Goal: Navigation & Orientation: Find specific page/section

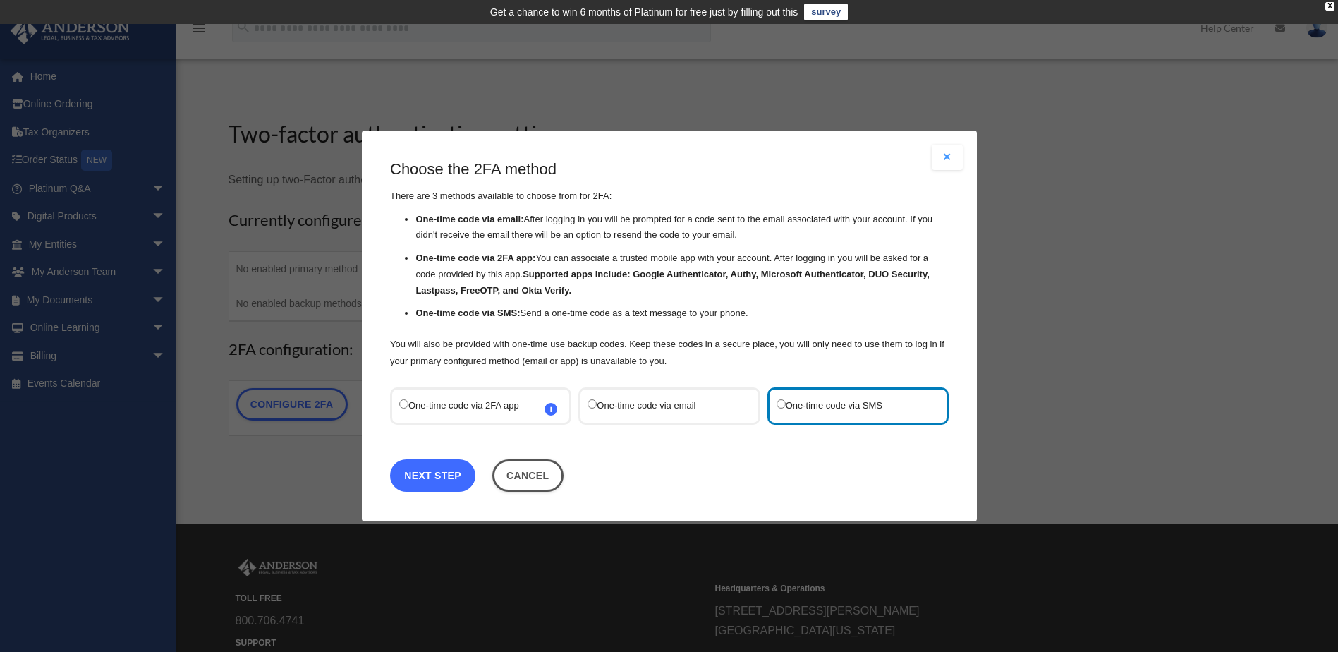
click at [441, 479] on link "Next Step" at bounding box center [432, 475] width 85 height 32
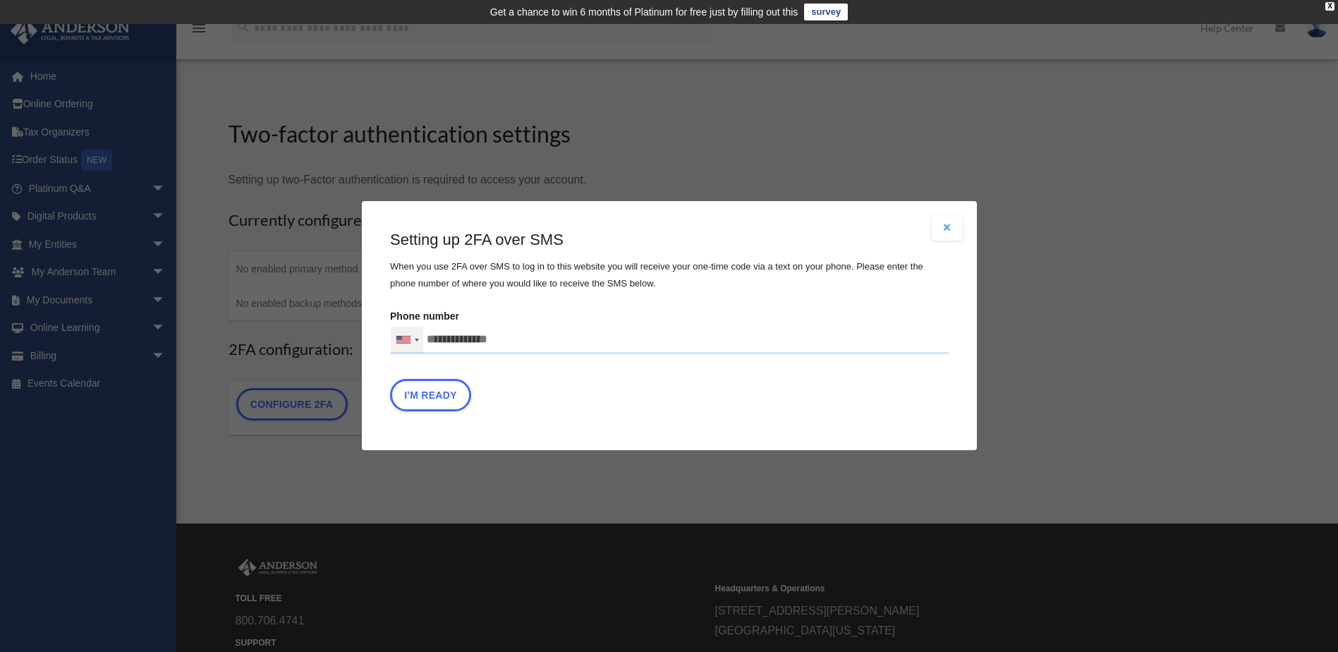
drag, startPoint x: 529, startPoint y: 339, endPoint x: 393, endPoint y: 341, distance: 136.1
click at [393, 341] on div "[GEOGRAPHIC_DATA] +1 [GEOGRAPHIC_DATA] +44 [GEOGRAPHIC_DATA] ([GEOGRAPHIC_DATA]…" at bounding box center [669, 340] width 559 height 28
click at [0, 0] on input "text" at bounding box center [0, 0] width 0 height 0
type input "**********"
click at [420, 393] on button "I'm Ready" at bounding box center [430, 395] width 81 height 32
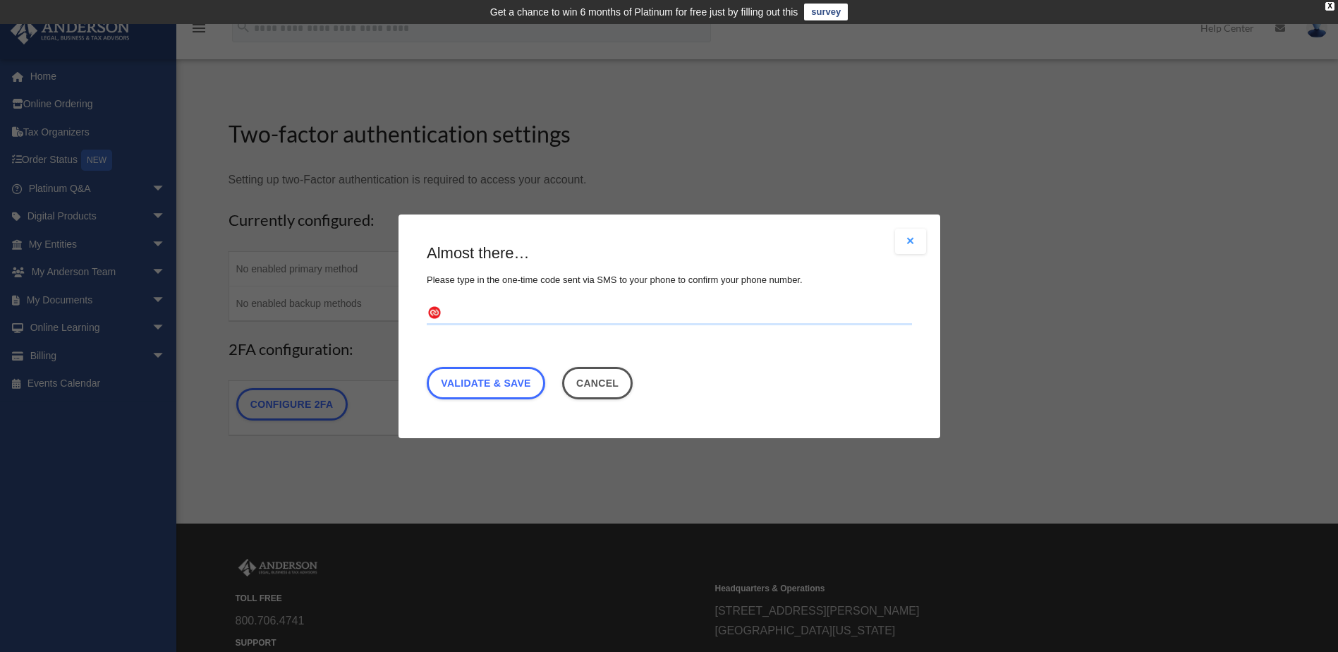
click at [472, 317] on input "text" at bounding box center [669, 313] width 485 height 23
type input "******"
click at [492, 379] on link "Validate & Save" at bounding box center [486, 382] width 118 height 32
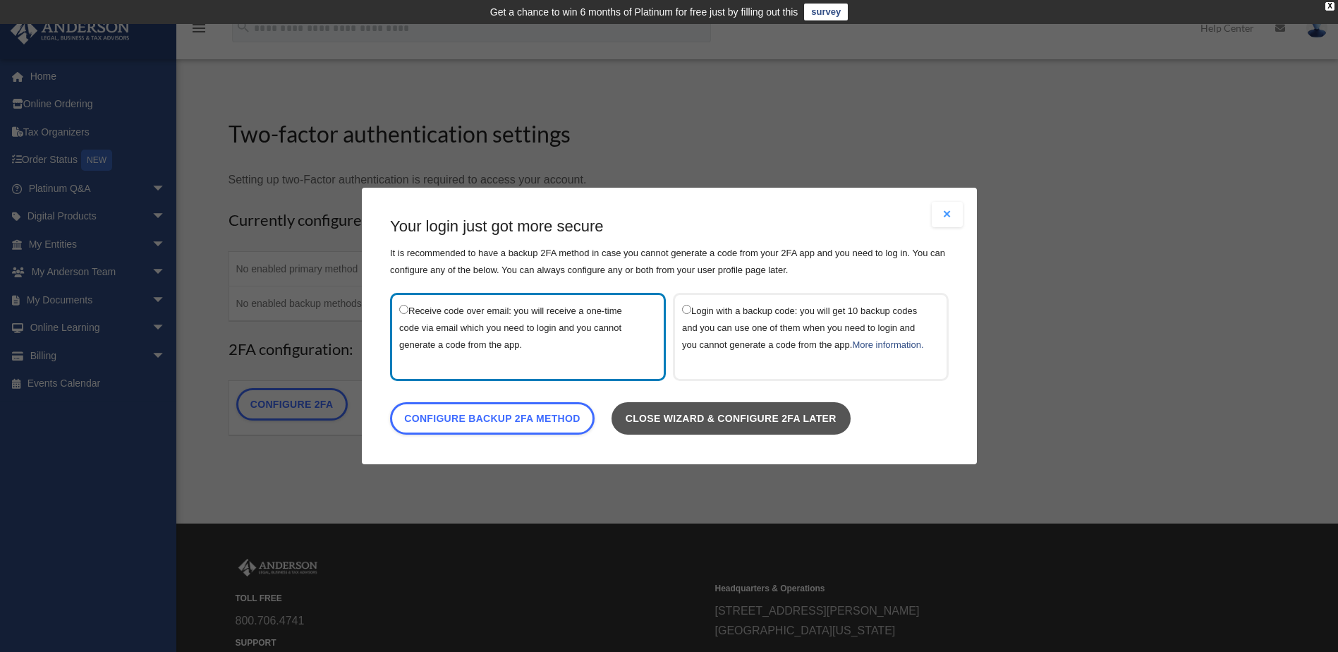
click at [766, 429] on link "Close wizard & configure 2FA later" at bounding box center [730, 418] width 239 height 32
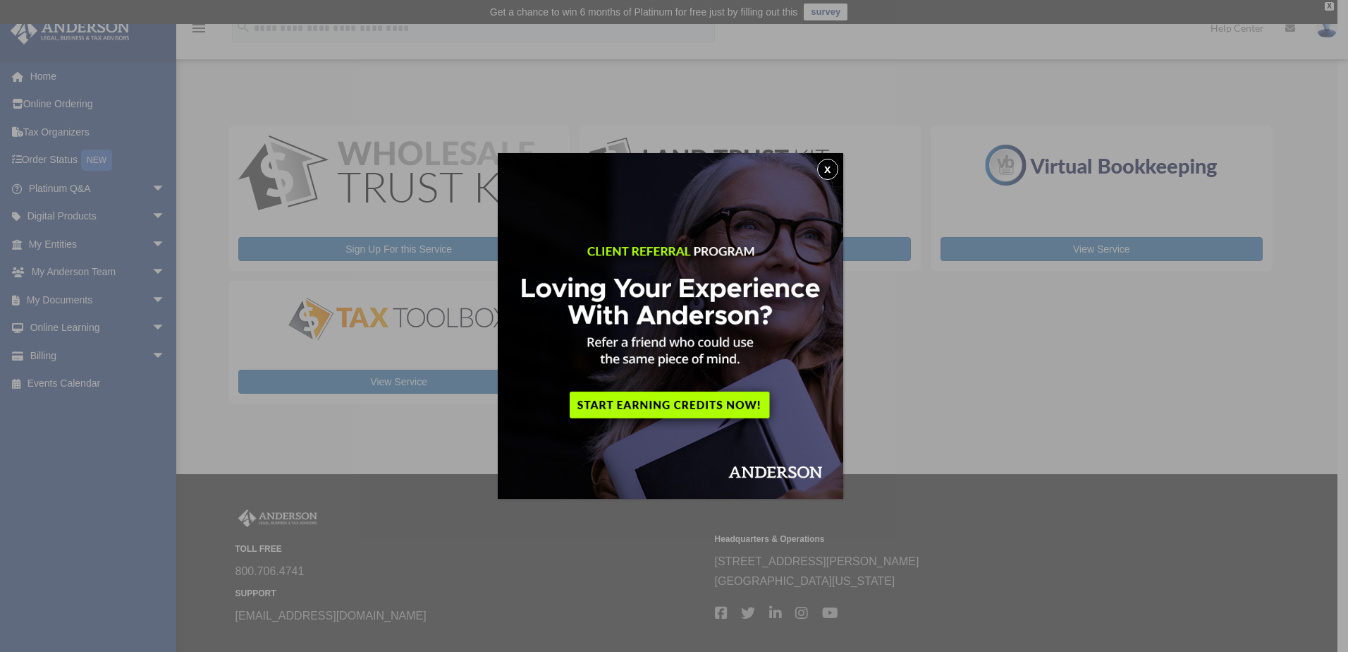
click at [834, 170] on button "x" at bounding box center [827, 169] width 21 height 21
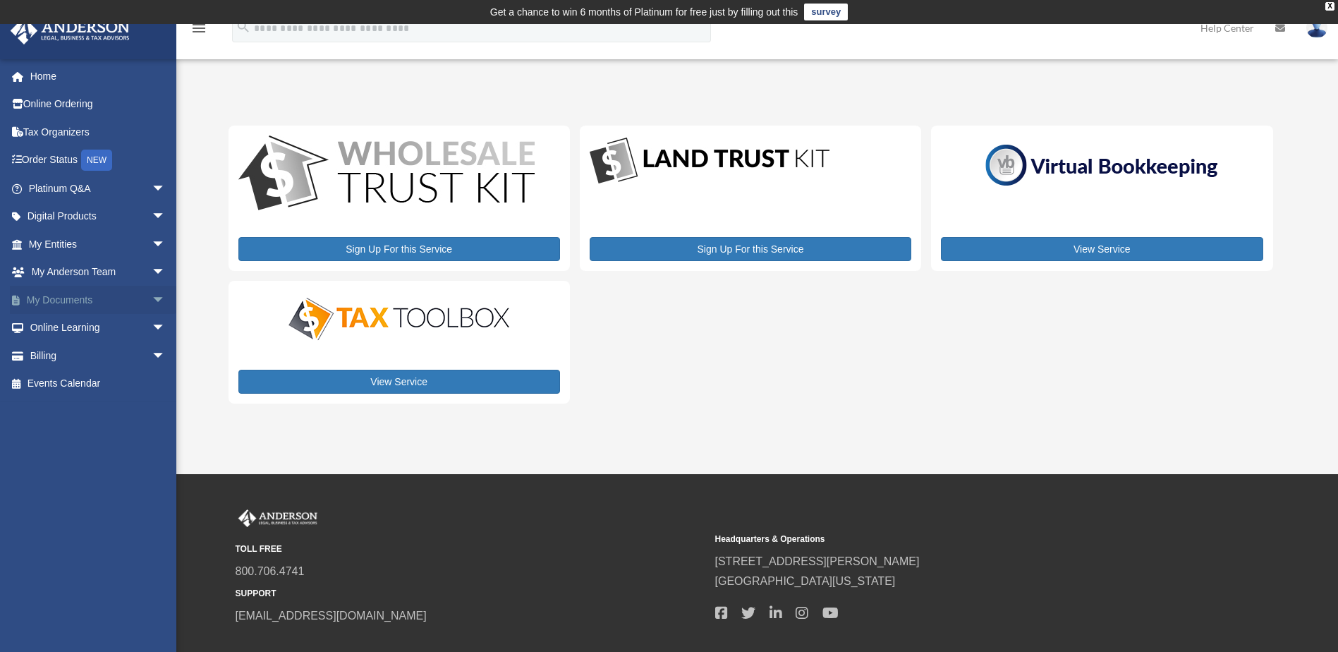
click at [64, 300] on link "My Documents arrow_drop_down" at bounding box center [98, 300] width 177 height 28
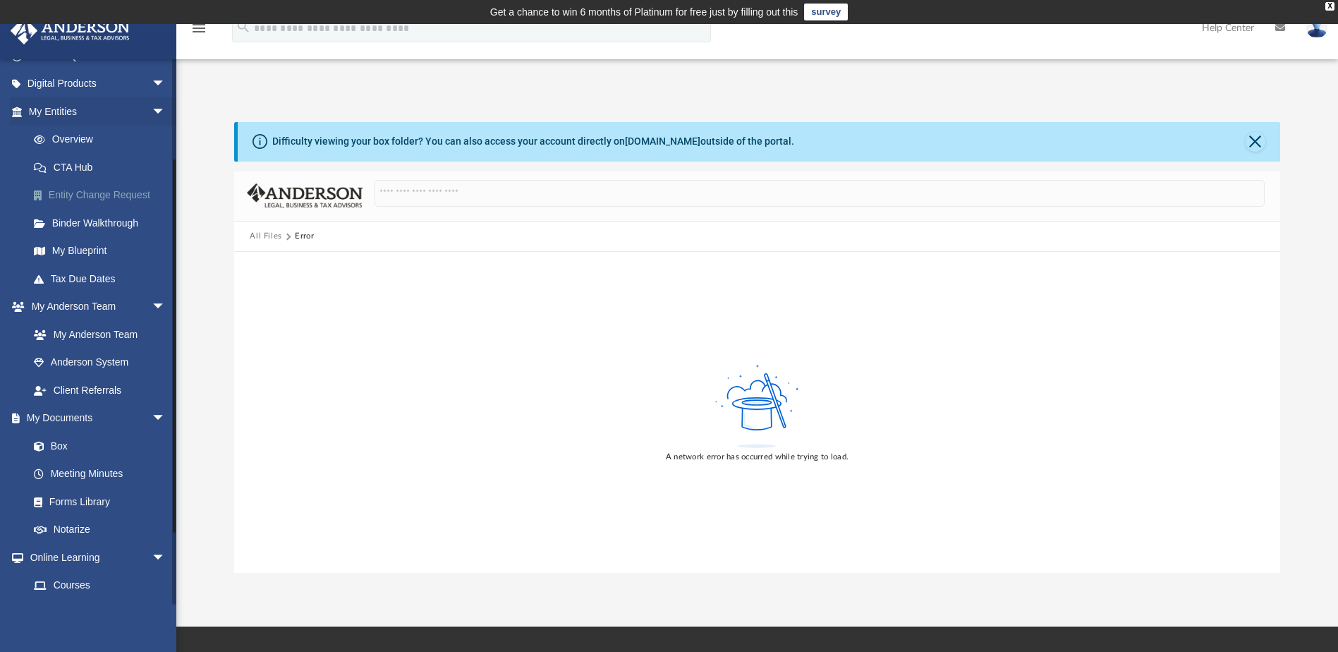
scroll to position [141, 0]
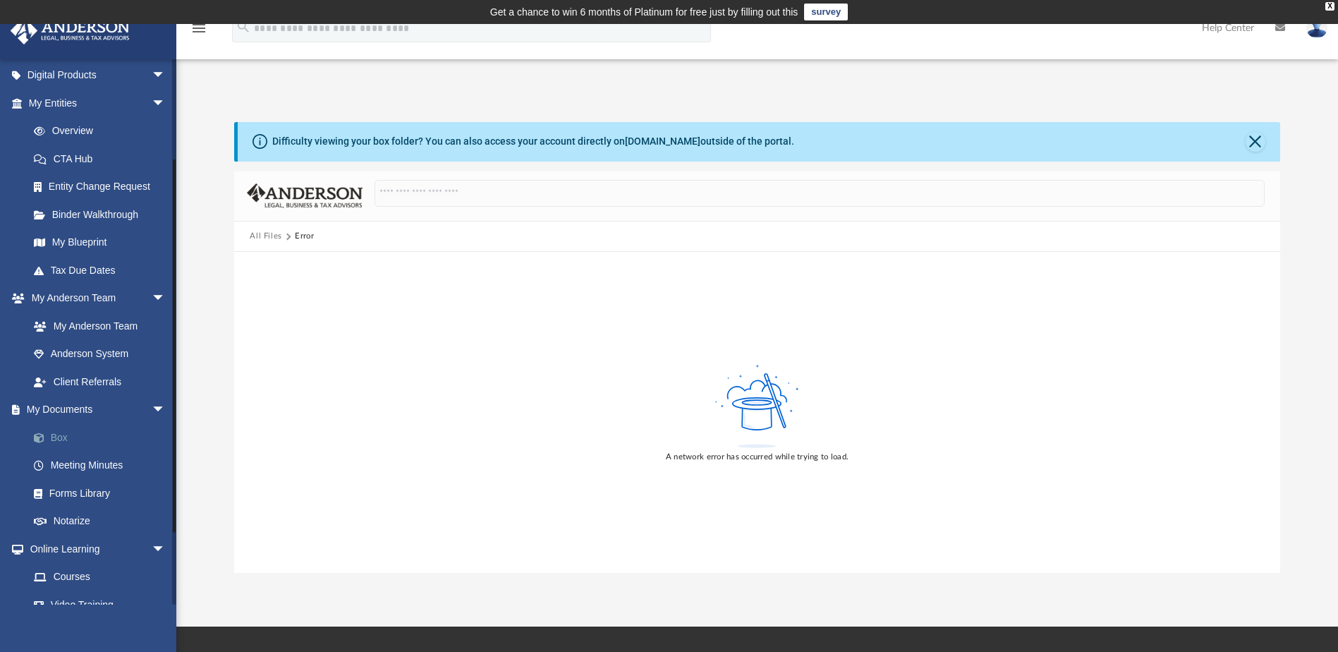
click at [56, 435] on link "Box" at bounding box center [103, 437] width 167 height 28
click at [78, 404] on link "My Documents arrow_drop_down" at bounding box center [98, 410] width 177 height 28
click at [152, 405] on span "arrow_drop_down" at bounding box center [166, 410] width 28 height 29
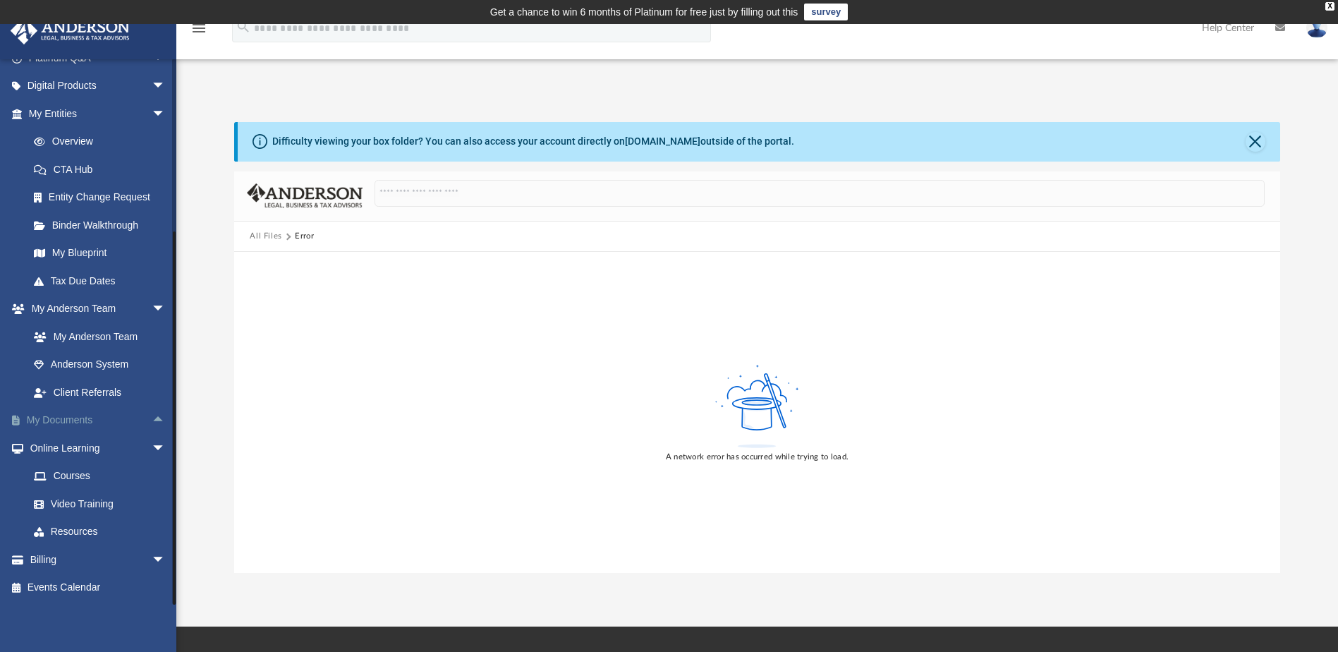
click at [152, 418] on span "arrow_drop_up" at bounding box center [166, 420] width 28 height 29
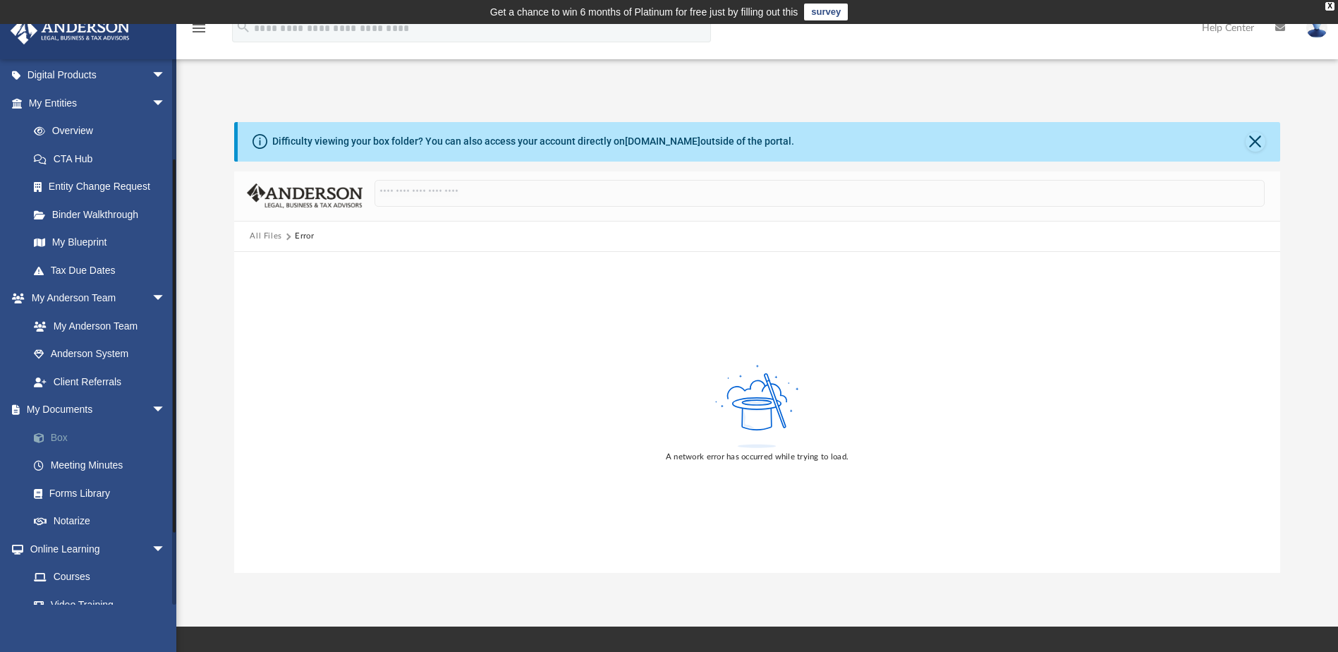
click at [59, 438] on link "Box" at bounding box center [103, 437] width 167 height 28
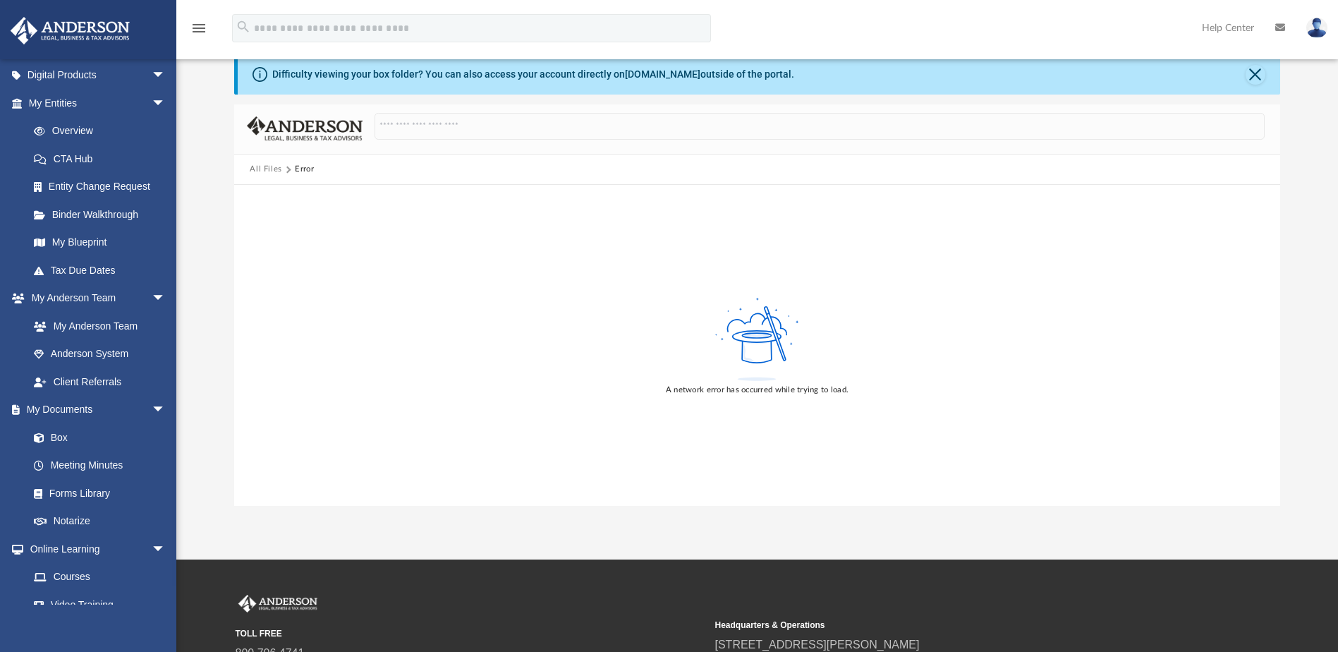
scroll to position [0, 0]
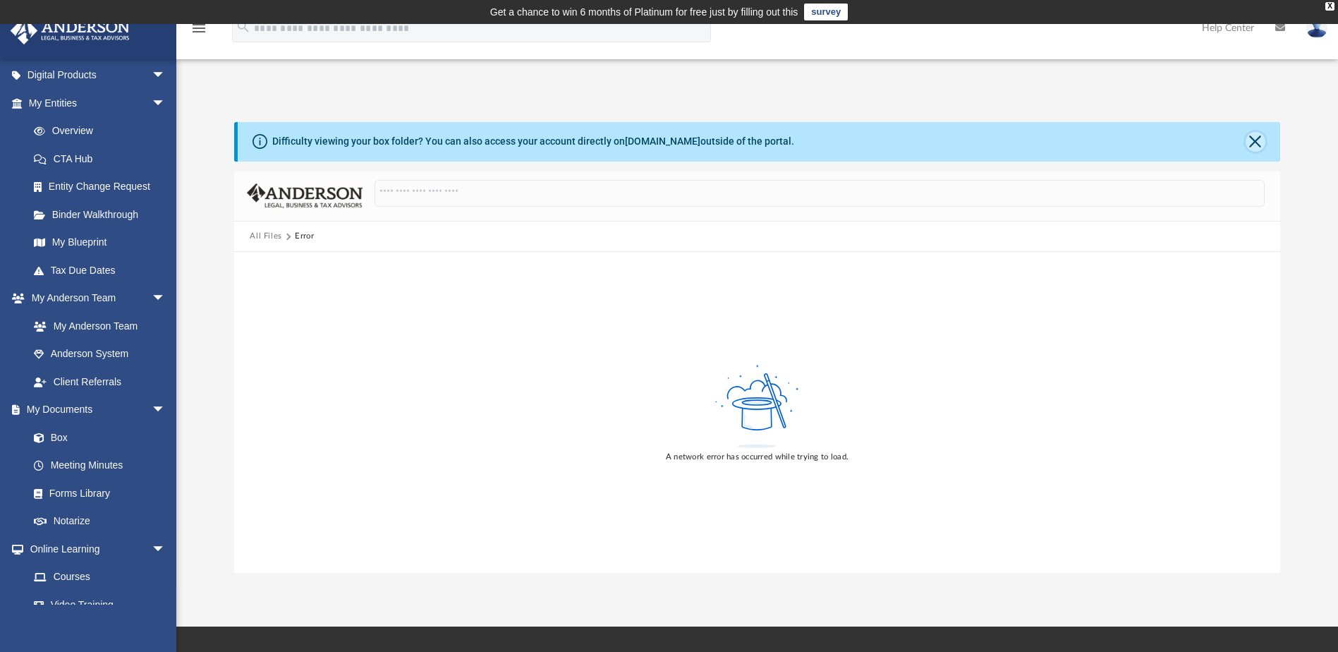
click at [1251, 142] on button "Close" at bounding box center [1255, 142] width 20 height 20
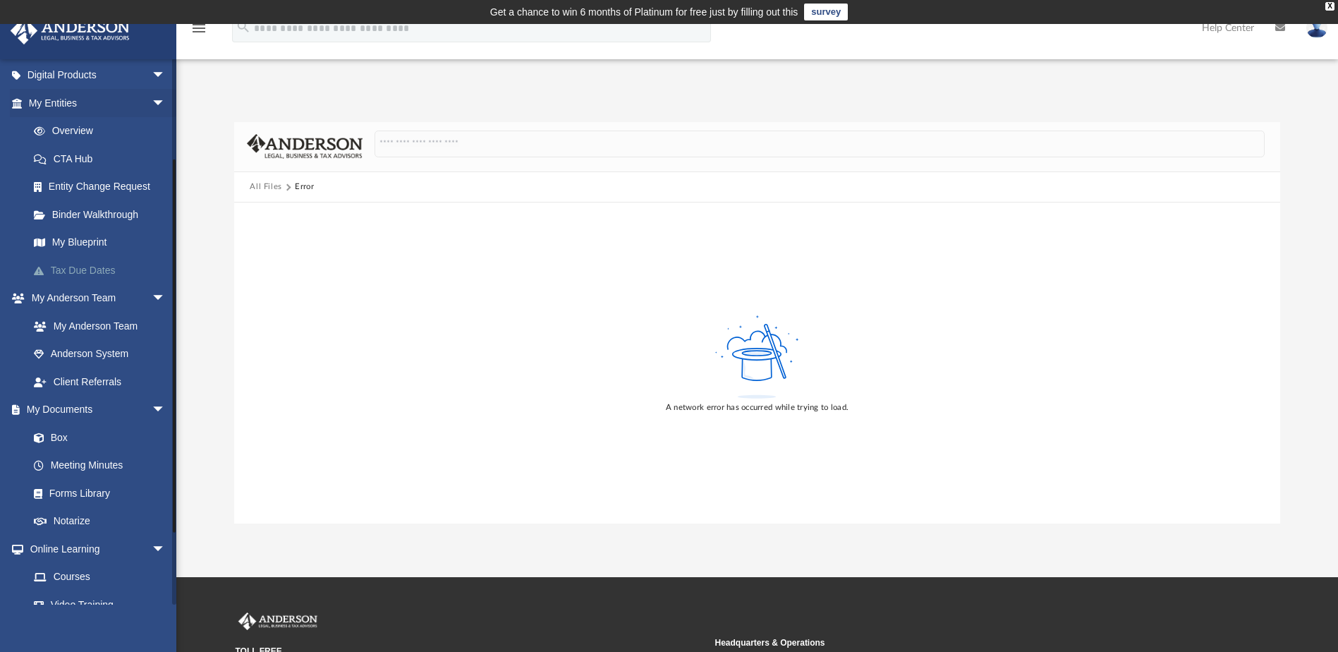
click at [82, 267] on link "Tax Due Dates" at bounding box center [103, 270] width 167 height 28
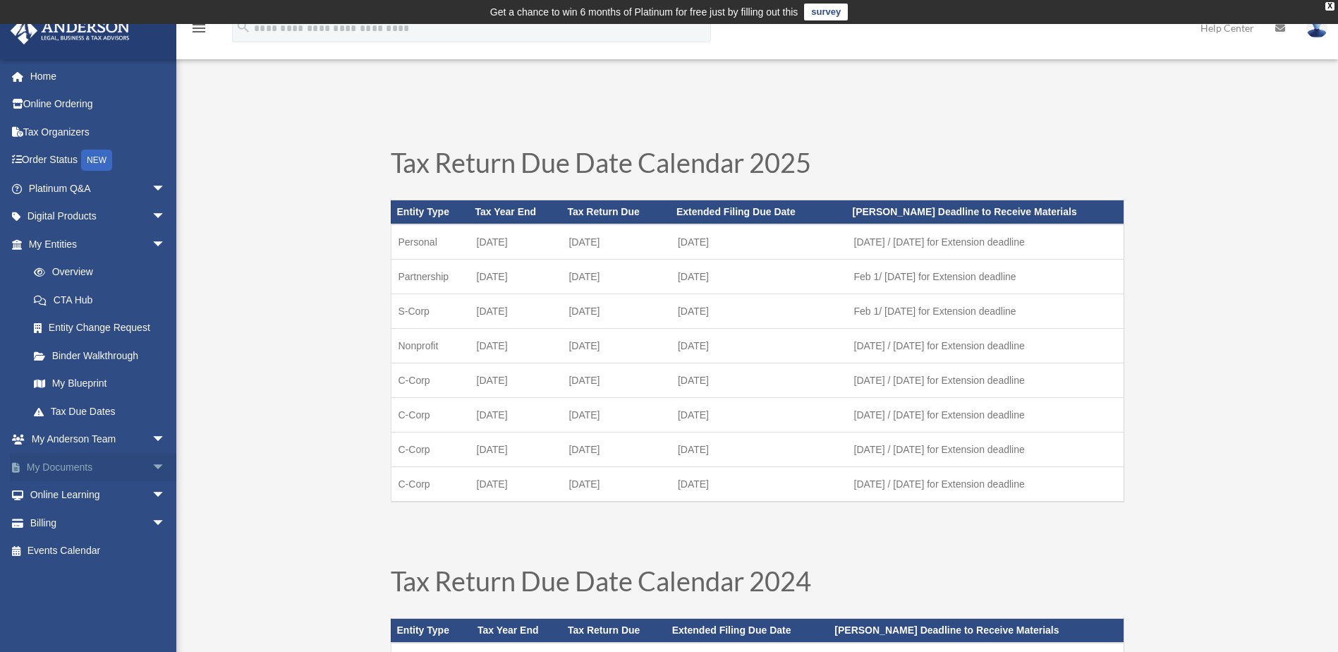
click at [152, 465] on span "arrow_drop_down" at bounding box center [166, 467] width 28 height 29
click at [59, 494] on link "Box" at bounding box center [103, 495] width 167 height 28
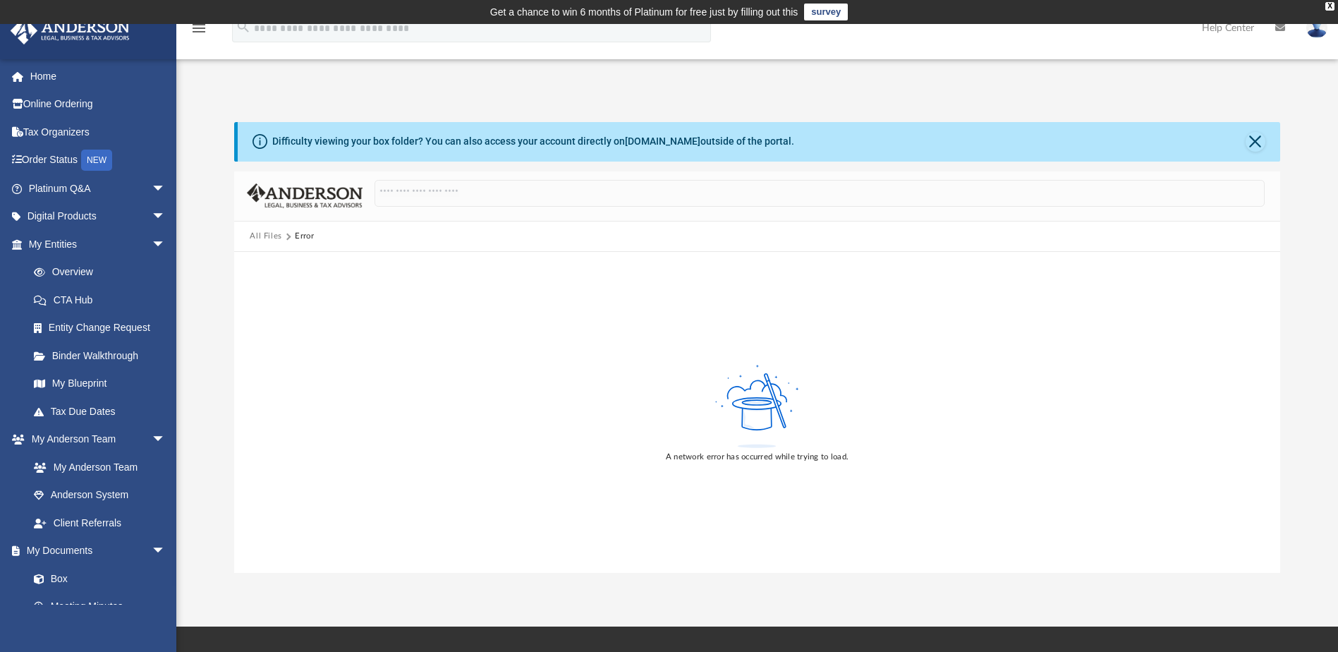
click at [752, 412] on icon at bounding box center [758, 416] width 30 height 28
click at [267, 234] on button "All Files" at bounding box center [266, 236] width 32 height 13
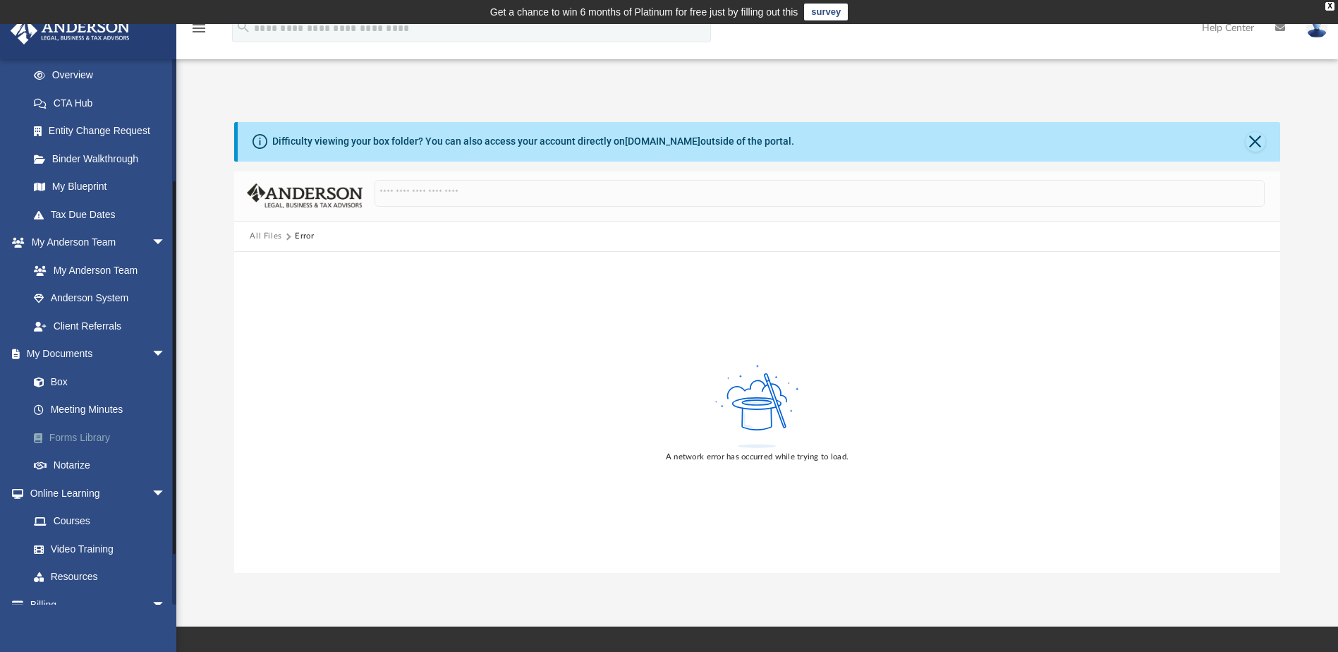
scroll to position [212, 0]
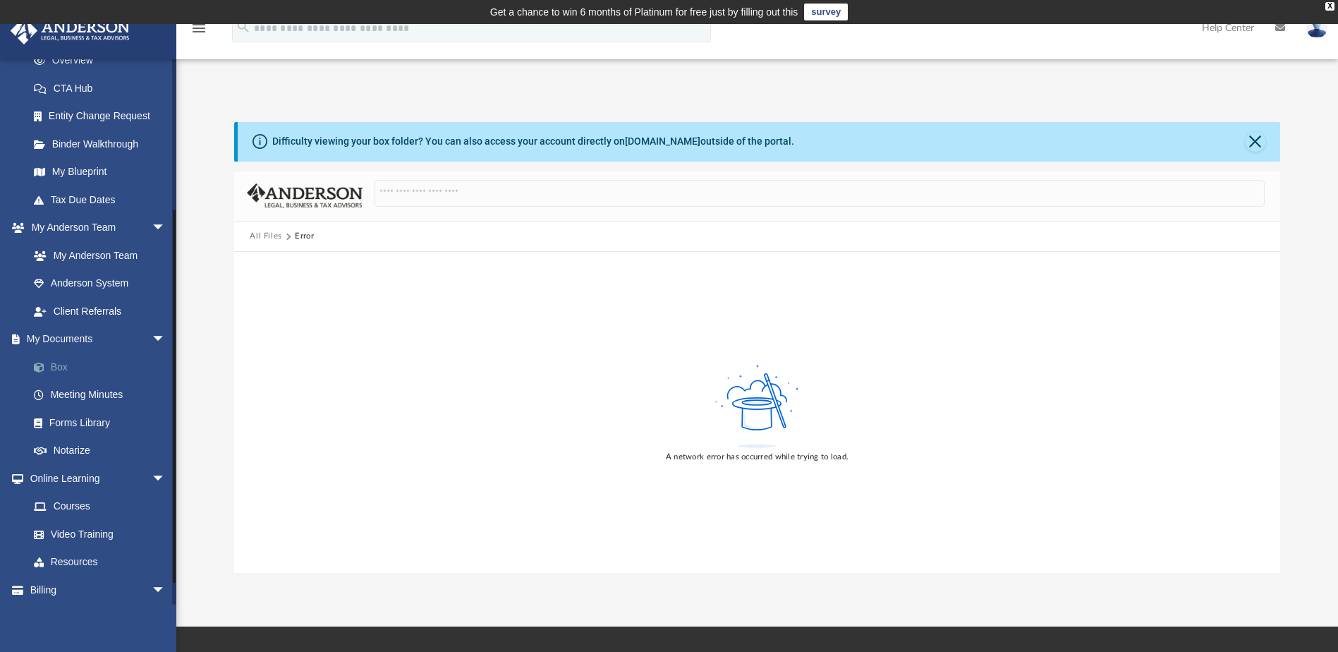
click at [58, 363] on link "Box" at bounding box center [103, 367] width 167 height 28
click at [1259, 140] on button "Close" at bounding box center [1255, 142] width 20 height 20
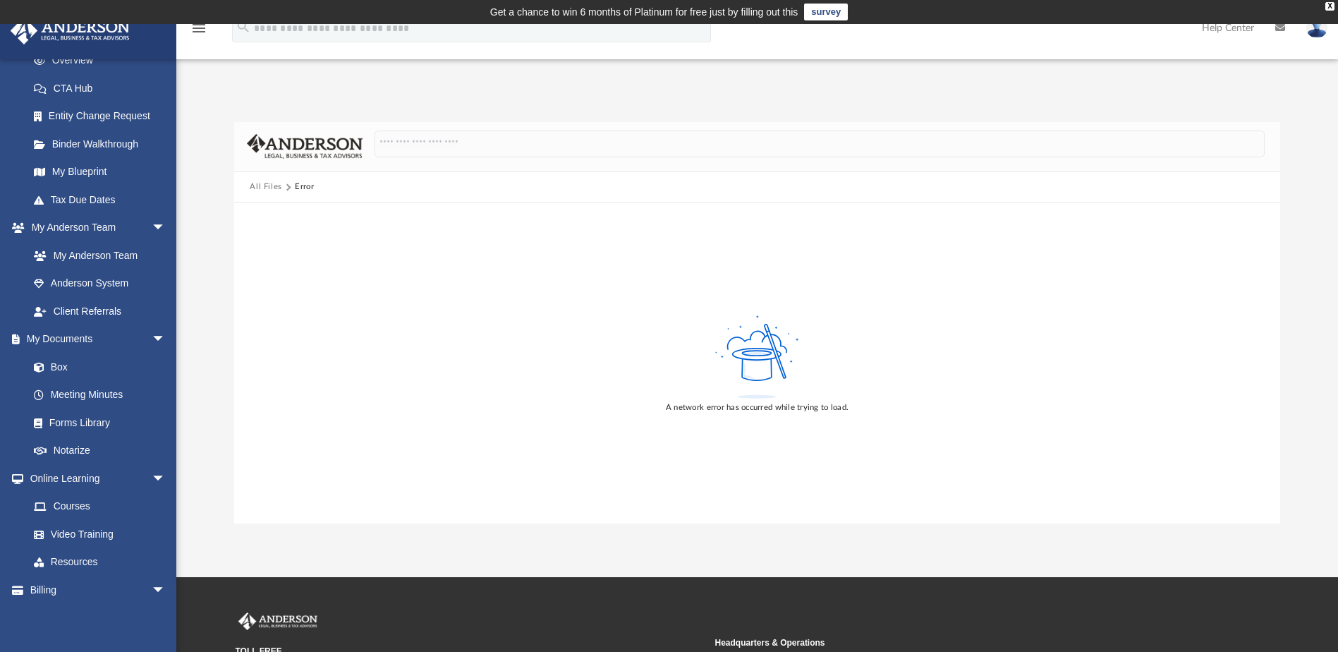
click at [1318, 32] on img at bounding box center [1316, 28] width 21 height 20
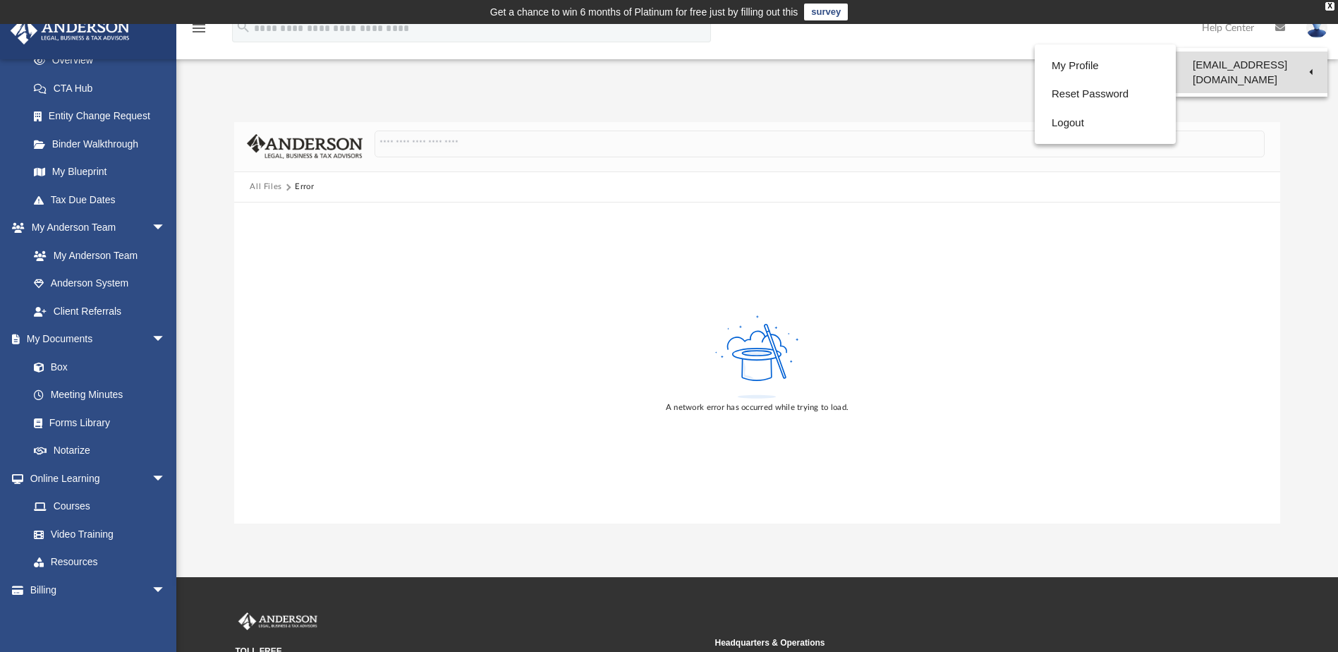
click at [1216, 65] on link "[EMAIL_ADDRESS][DOMAIN_NAME]" at bounding box center [1252, 72] width 152 height 42
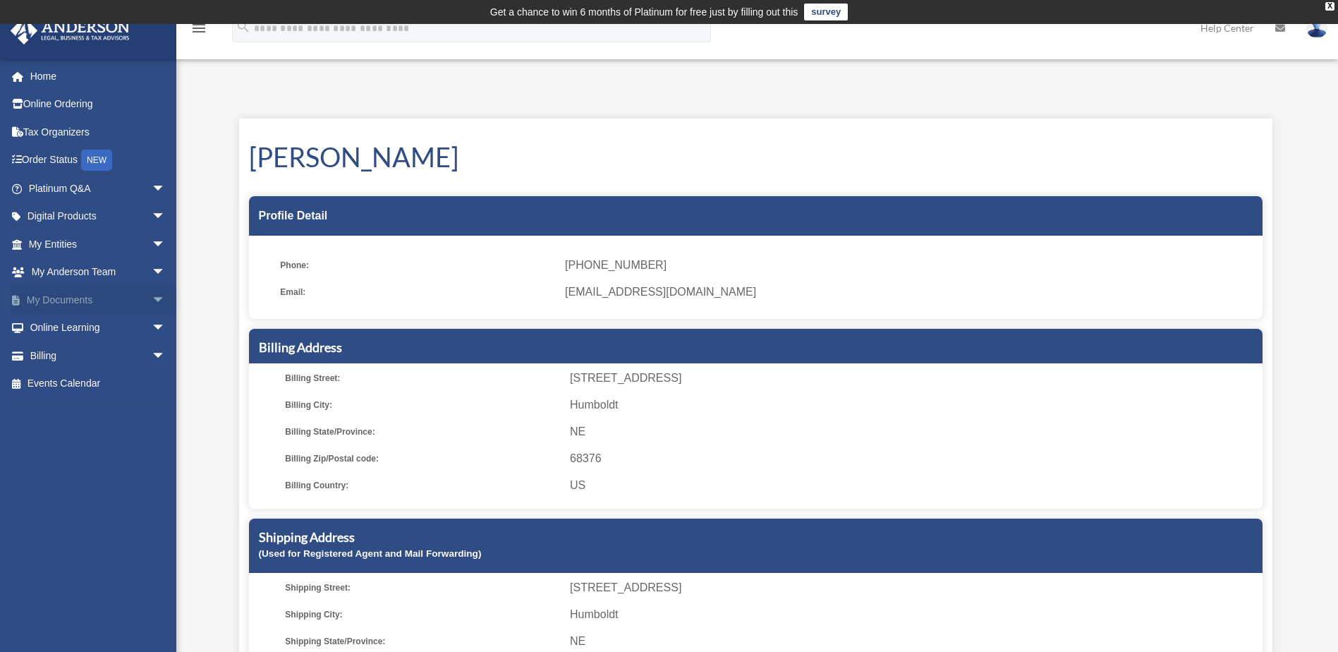
click at [152, 300] on span "arrow_drop_down" at bounding box center [166, 300] width 28 height 29
click at [63, 330] on link "Box" at bounding box center [103, 328] width 167 height 28
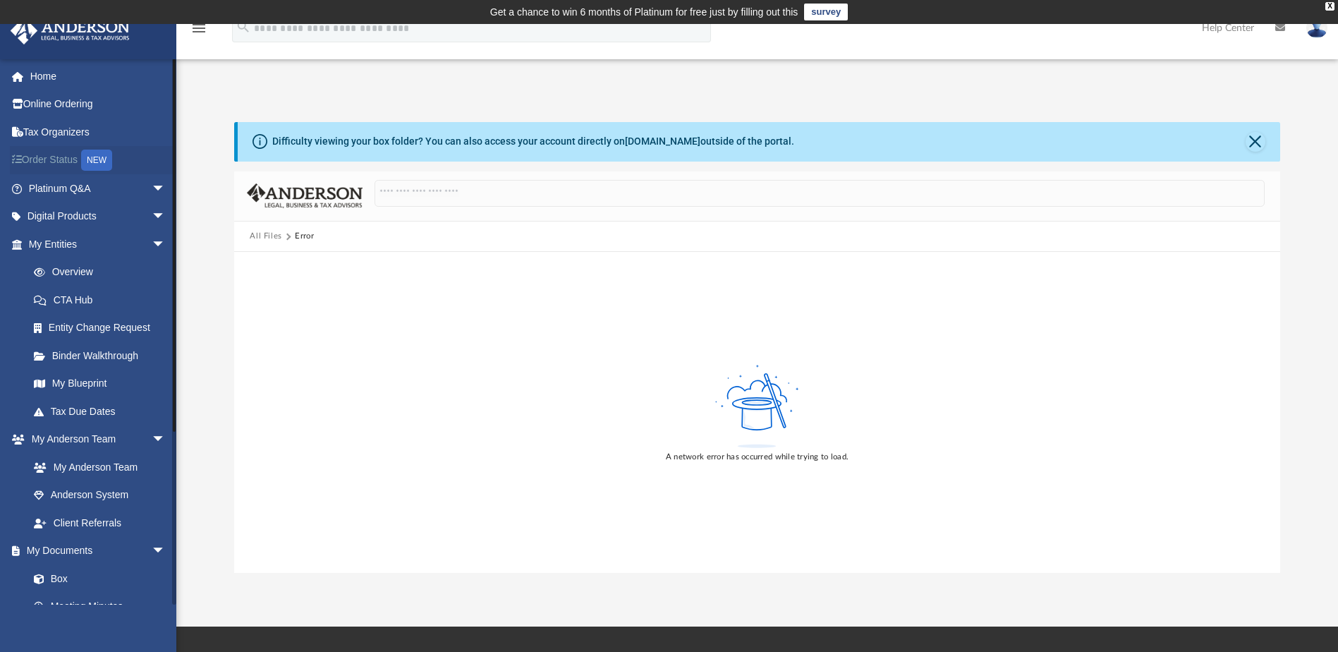
click at [44, 157] on link "Order Status NEW" at bounding box center [98, 160] width 177 height 29
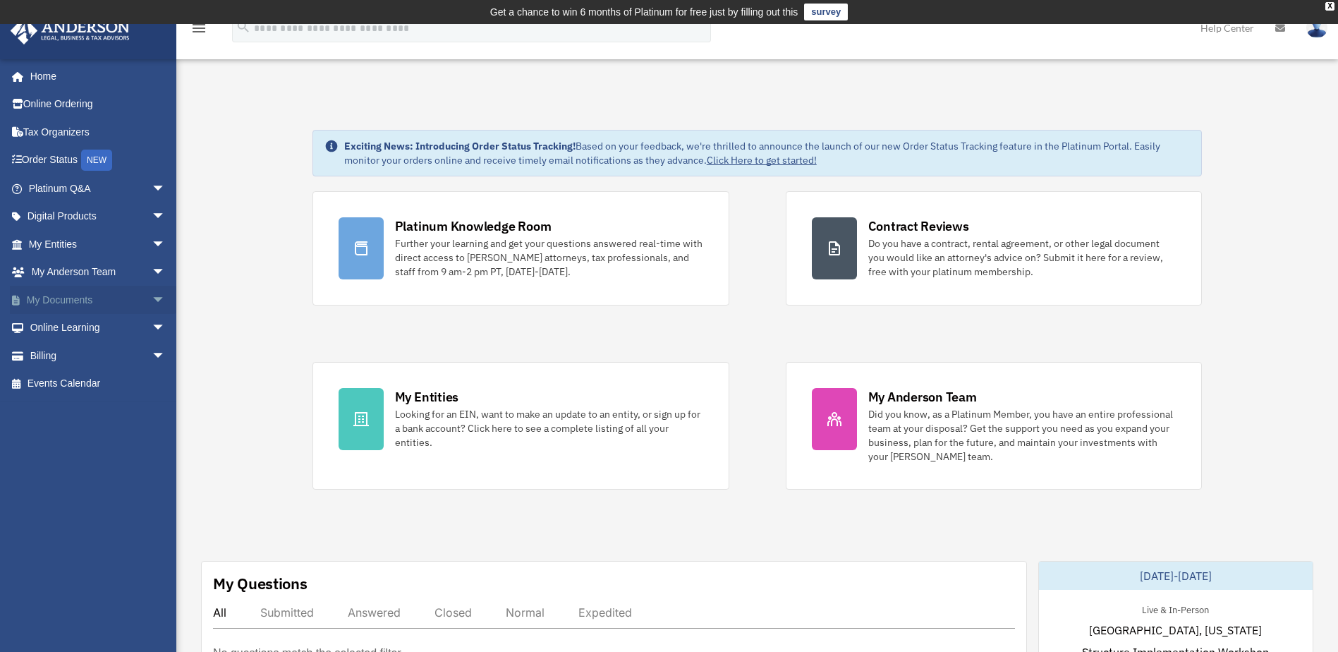
click at [152, 296] on span "arrow_drop_down" at bounding box center [166, 300] width 28 height 29
click at [60, 324] on link "Box" at bounding box center [103, 328] width 167 height 28
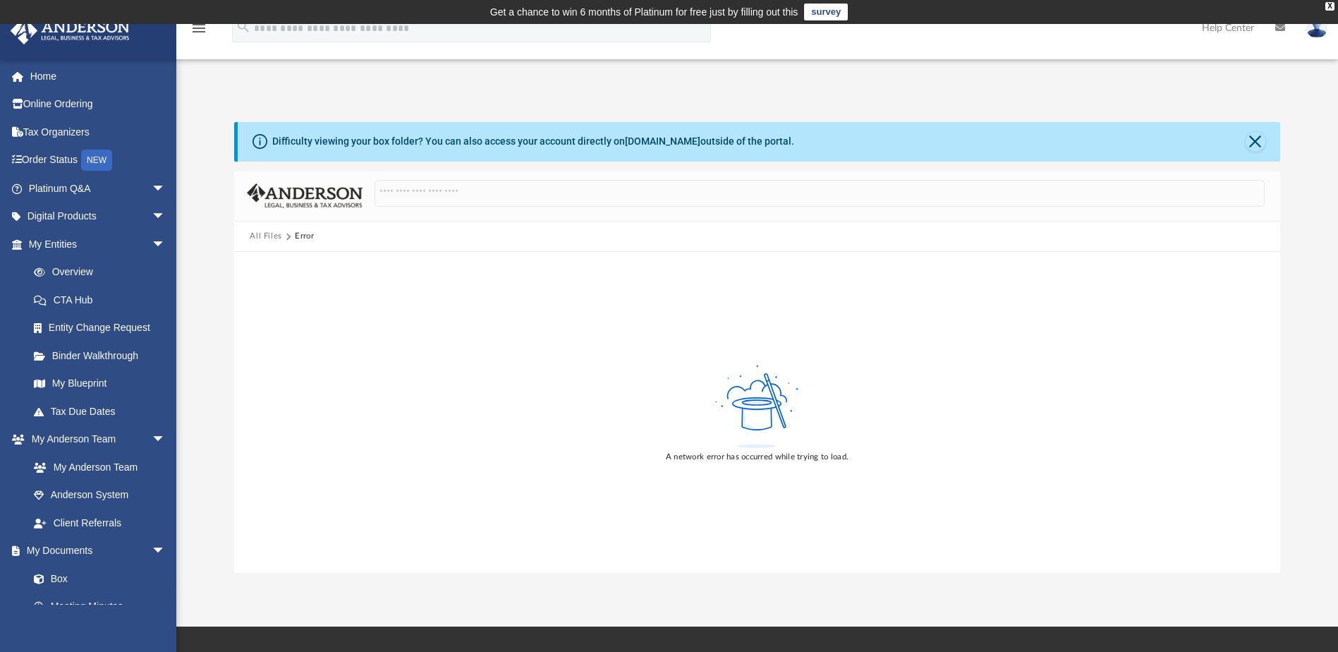
drag, startPoint x: 829, startPoint y: 13, endPoint x: 804, endPoint y: 22, distance: 27.0
click at [829, 13] on link "survey" at bounding box center [826, 12] width 44 height 17
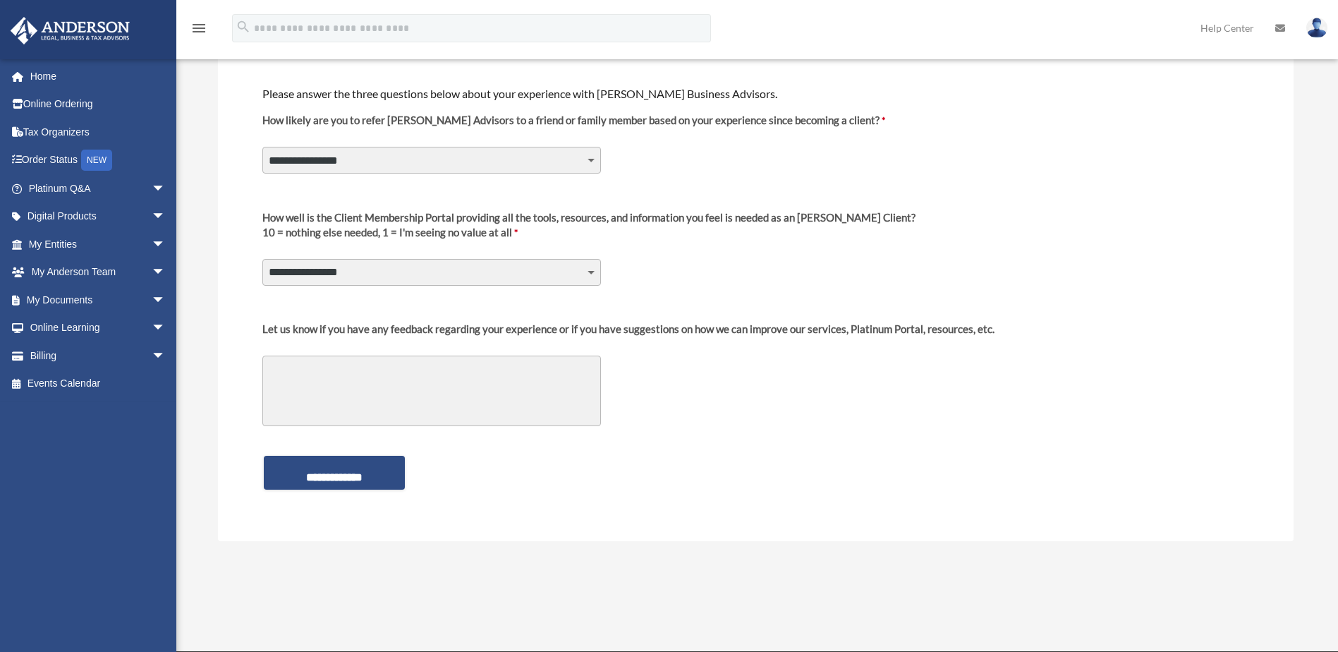
scroll to position [71, 0]
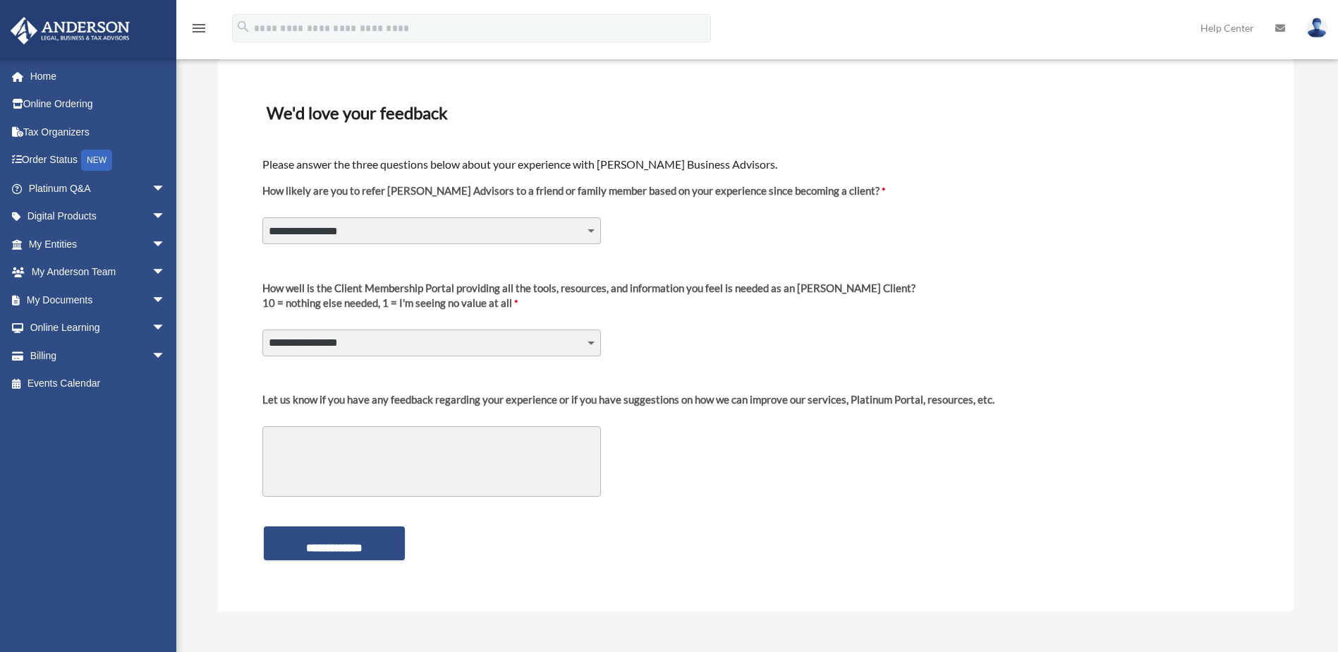
click at [589, 230] on select "**********" at bounding box center [431, 230] width 338 height 27
select select "********"
click at [262, 217] on select "**********" at bounding box center [431, 230] width 338 height 27
click at [595, 343] on select "**********" at bounding box center [431, 342] width 338 height 27
click at [792, 336] on div "**********" at bounding box center [755, 321] width 989 height 101
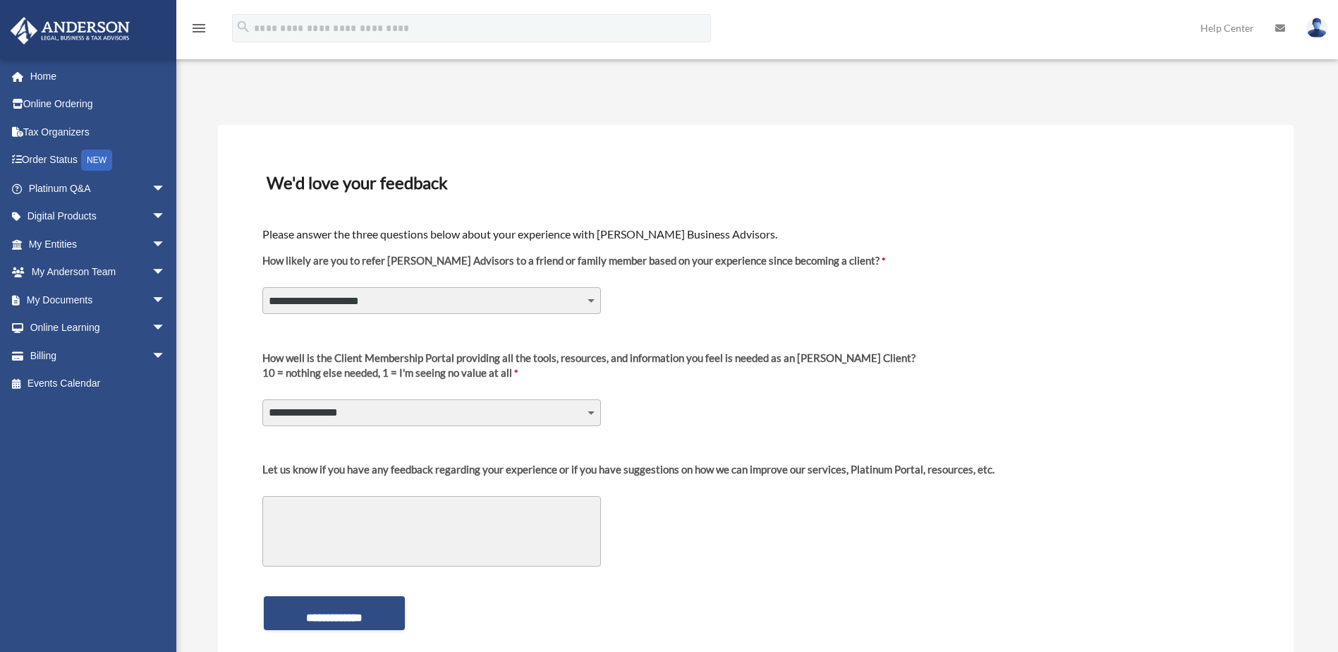
scroll to position [0, 0]
click at [78, 214] on link "Digital Products arrow_drop_down" at bounding box center [98, 216] width 177 height 28
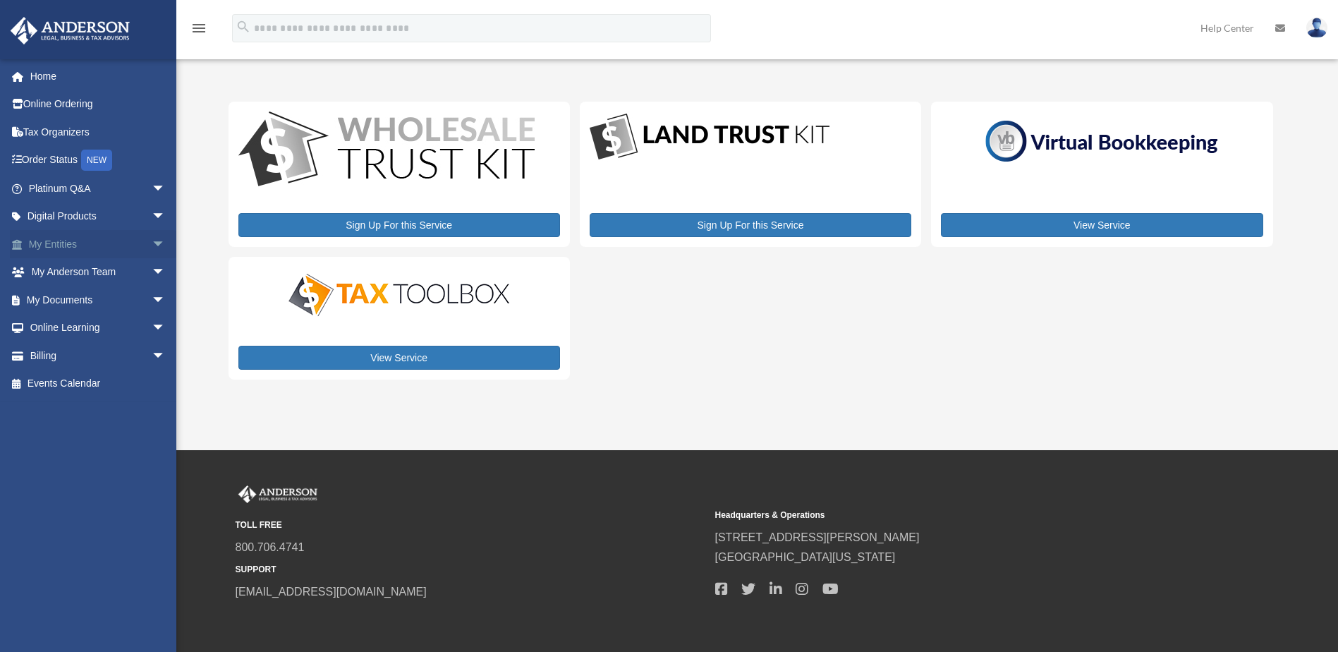
click at [80, 246] on link "My Entities arrow_drop_down" at bounding box center [98, 244] width 177 height 28
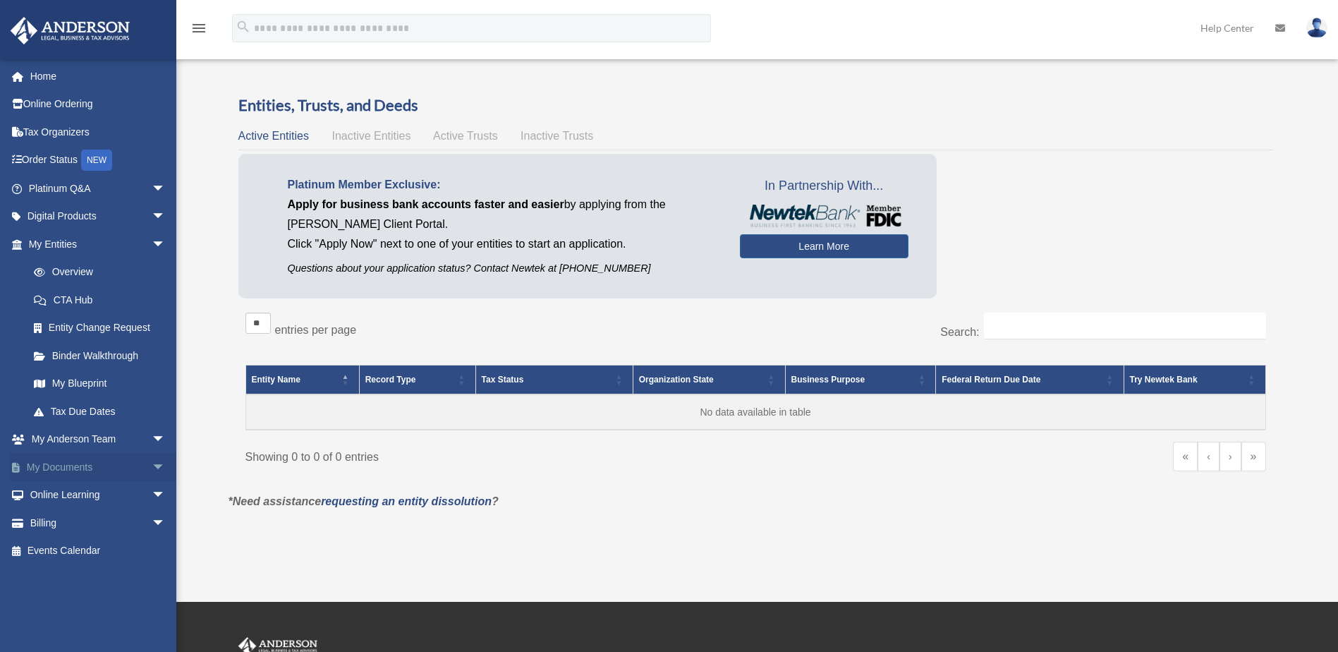
click at [78, 469] on link "My Documents arrow_drop_down" at bounding box center [98, 467] width 177 height 28
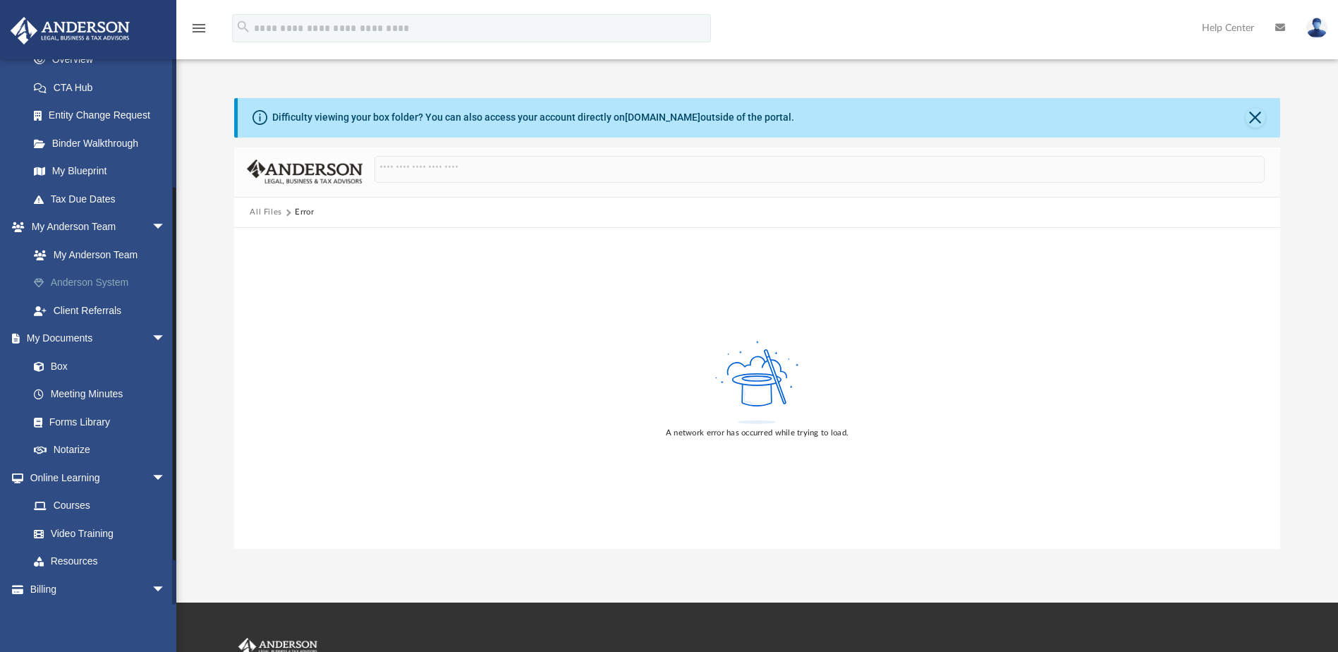
scroll to position [242, 0]
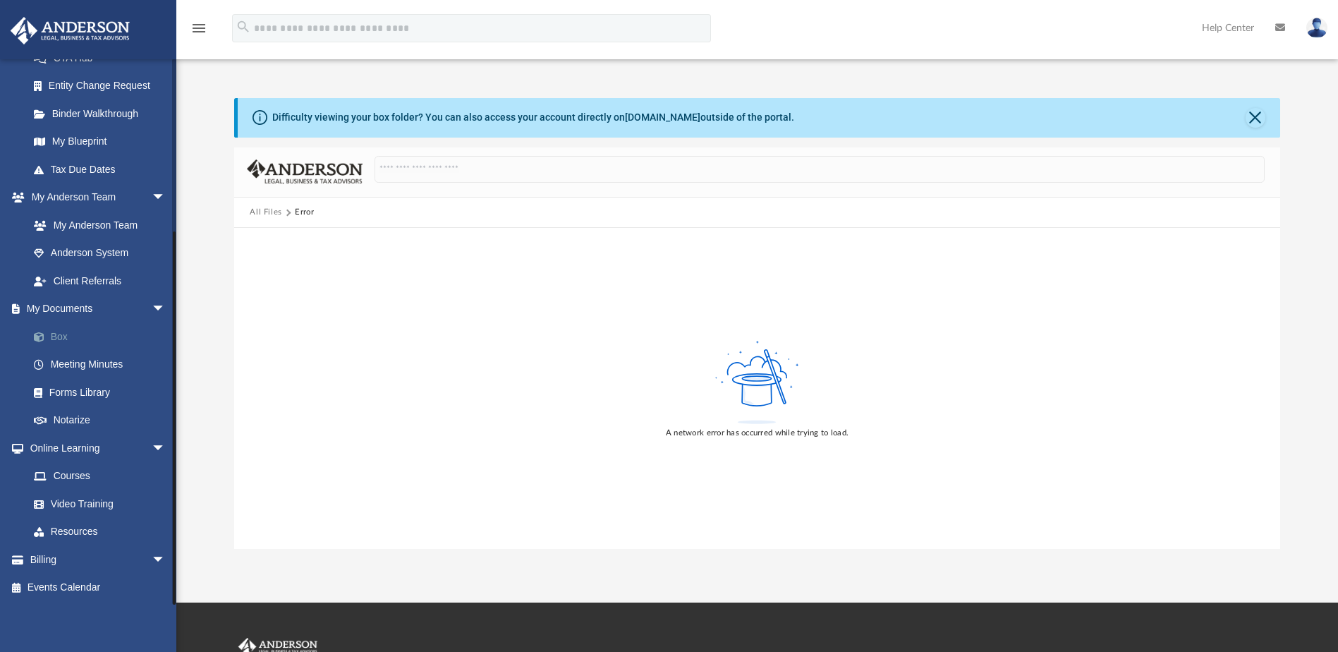
click at [61, 336] on link "Box" at bounding box center [103, 336] width 167 height 28
click at [42, 333] on span at bounding box center [46, 337] width 9 height 10
click at [69, 337] on link "Box" at bounding box center [103, 336] width 167 height 28
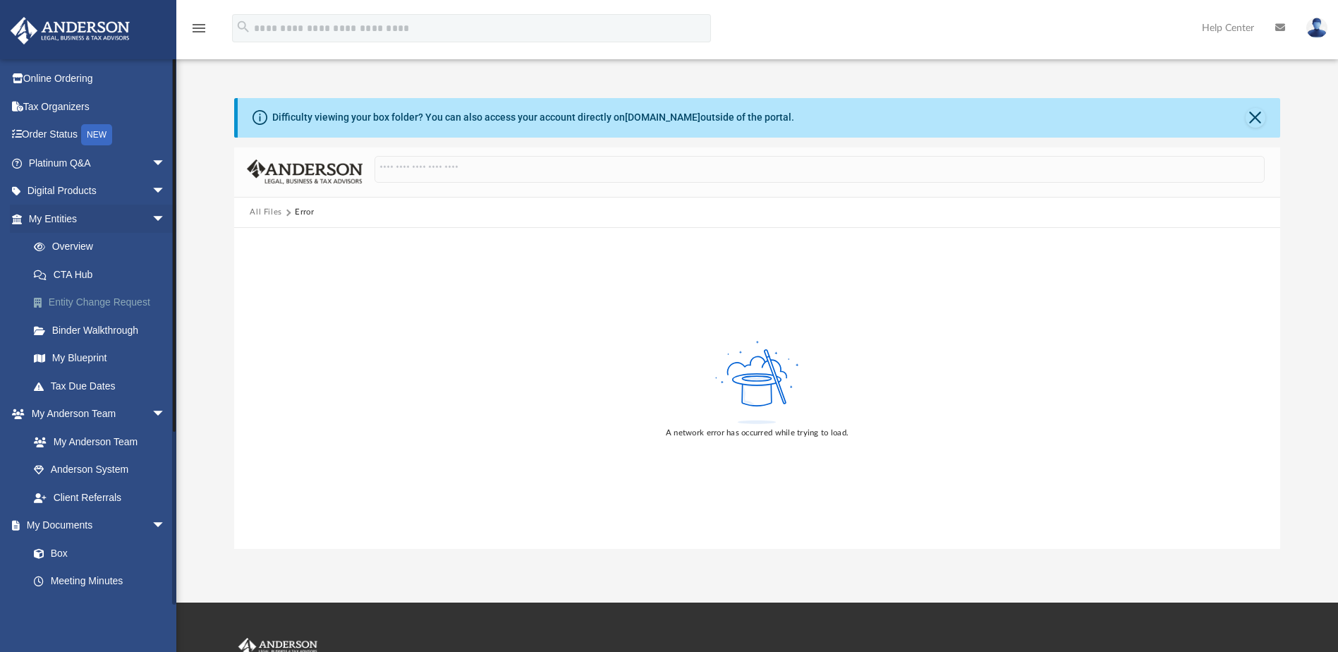
scroll to position [0, 0]
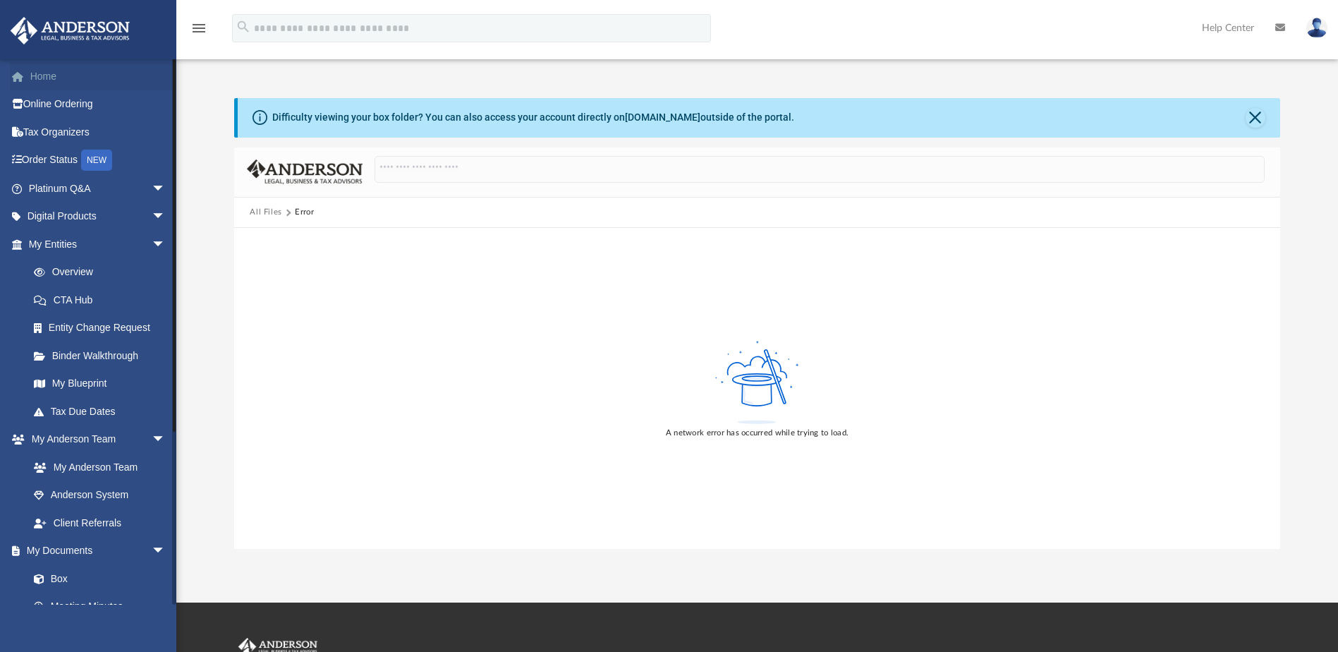
click at [54, 76] on link "Home" at bounding box center [98, 76] width 177 height 28
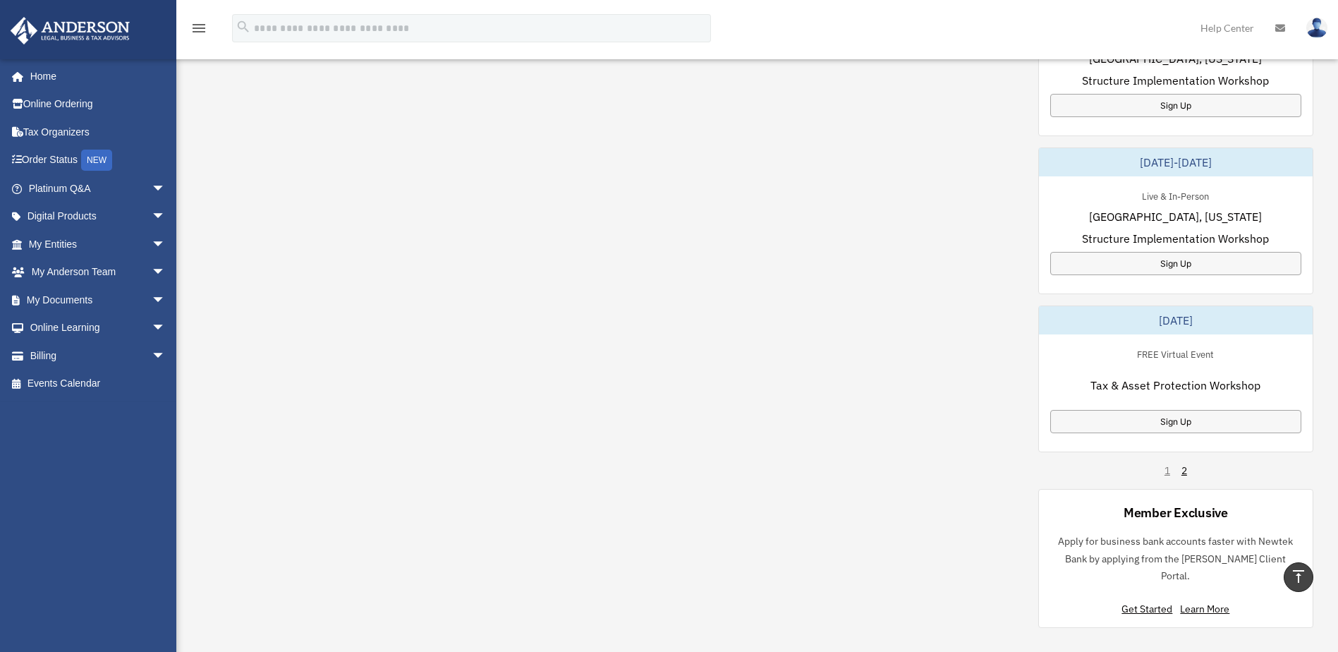
scroll to position [776, 0]
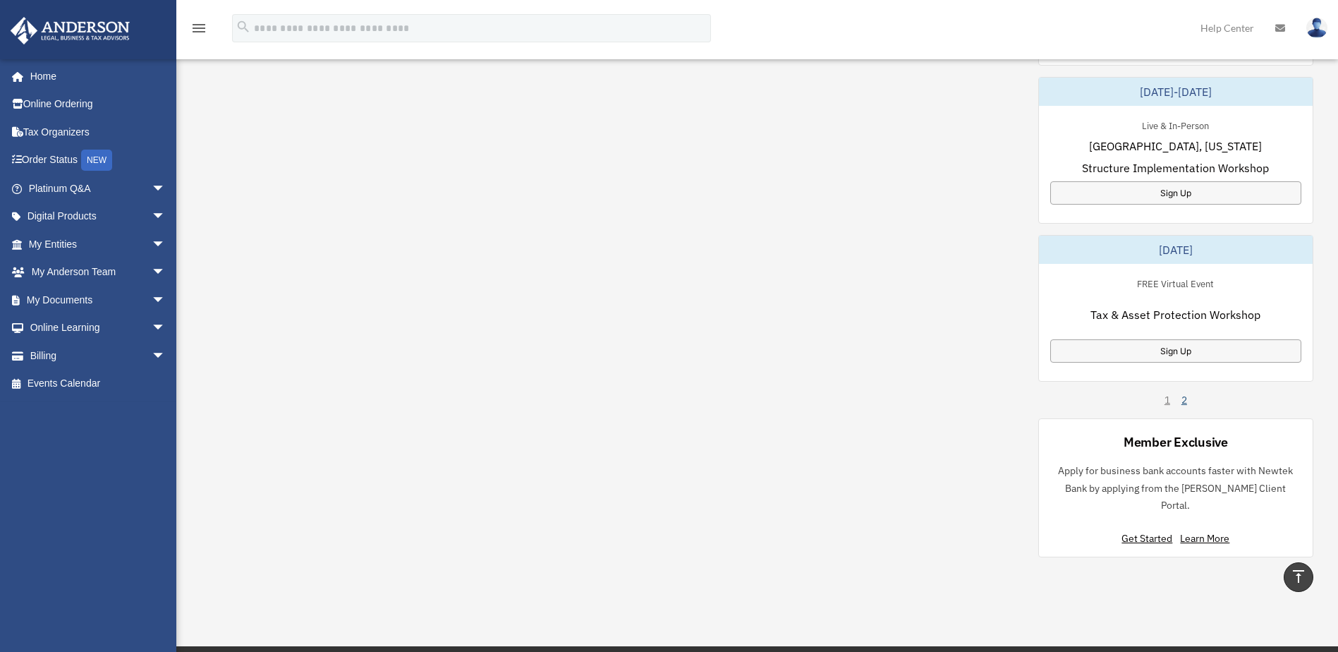
click at [1183, 401] on link "2" at bounding box center [1184, 400] width 6 height 14
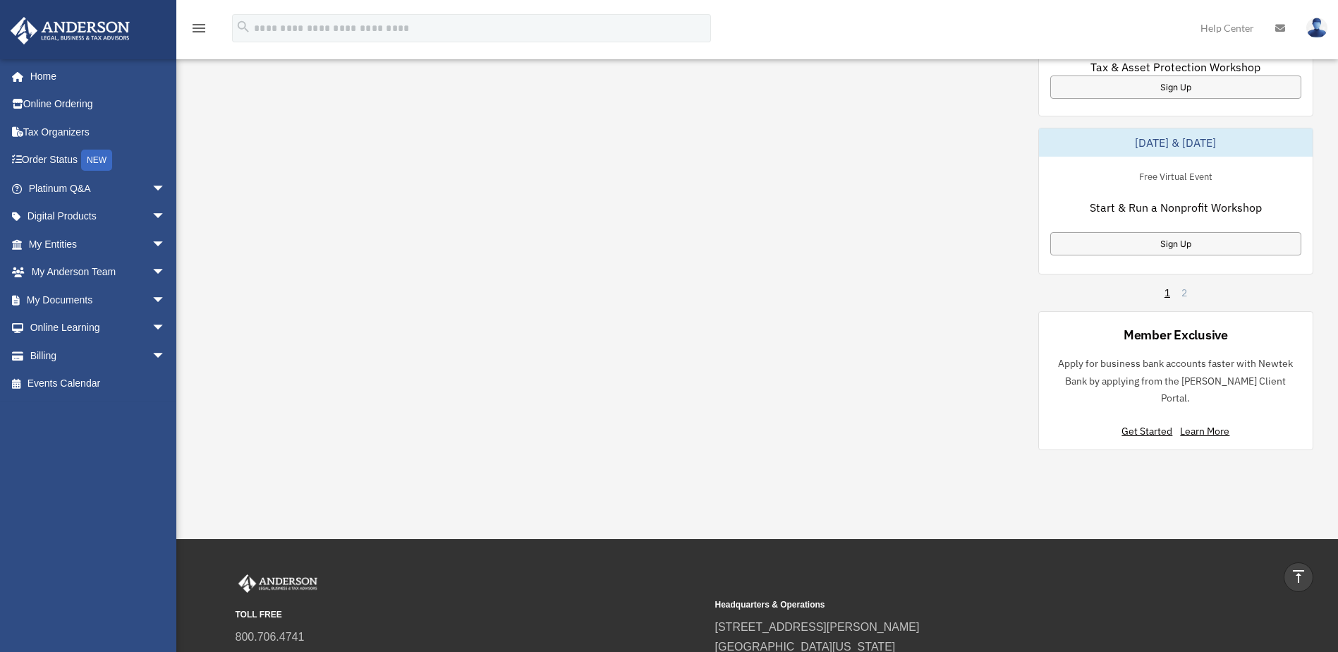
scroll to position [759, 0]
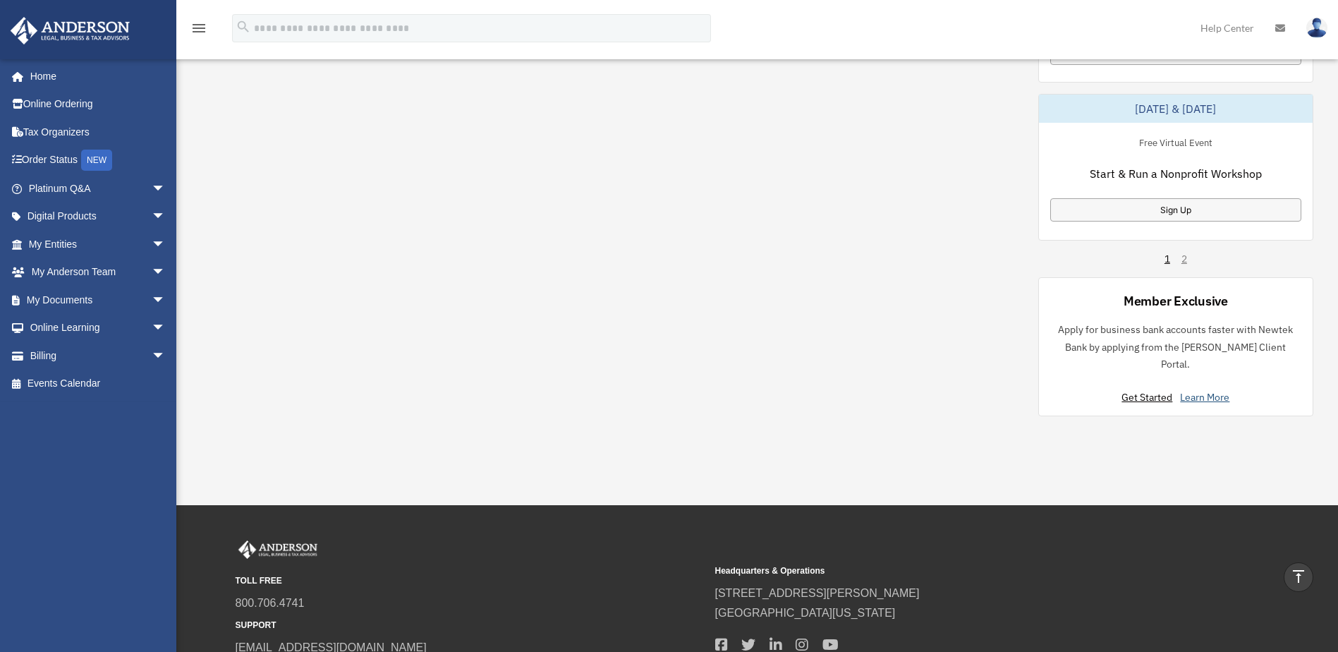
click at [1204, 391] on link "Learn More" at bounding box center [1204, 397] width 49 height 13
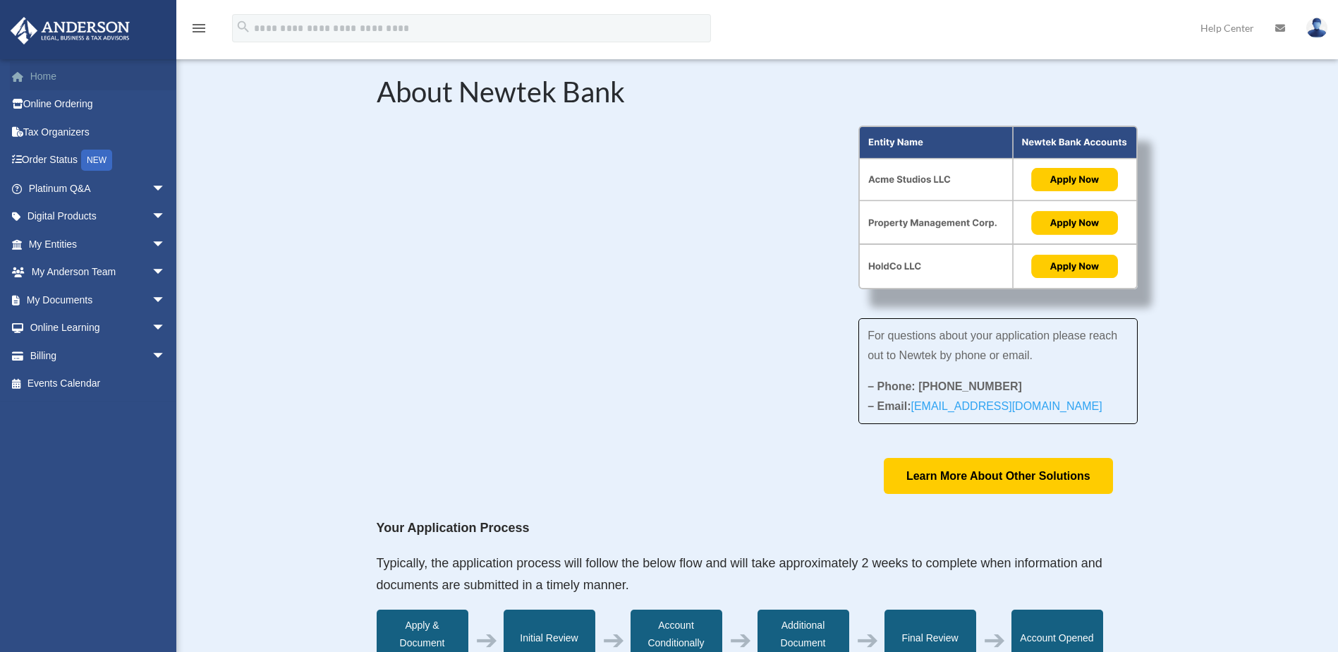
click at [52, 78] on link "Home" at bounding box center [98, 76] width 177 height 28
